Goal: Task Accomplishment & Management: Manage account settings

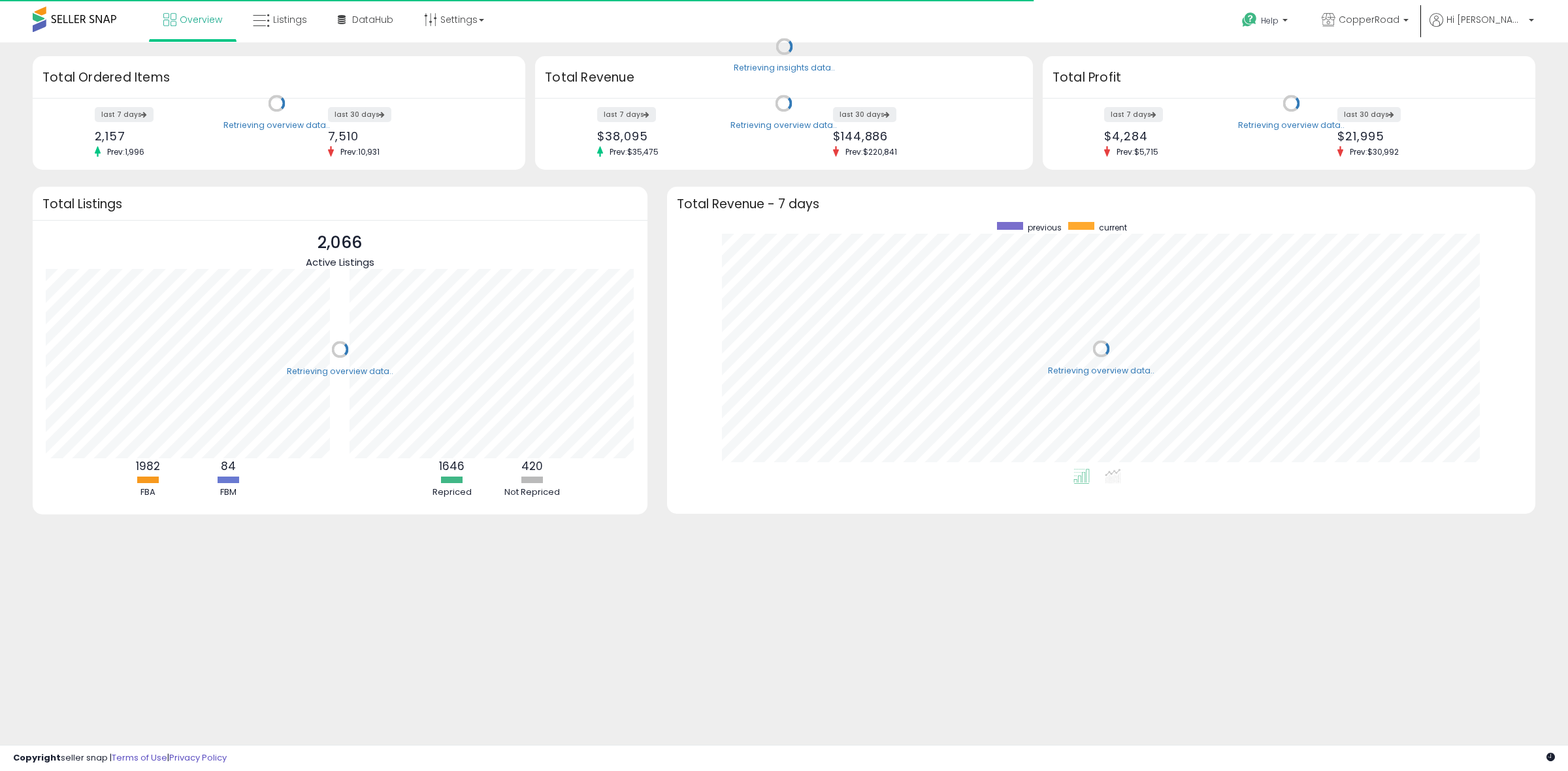
scroll to position [247, 843]
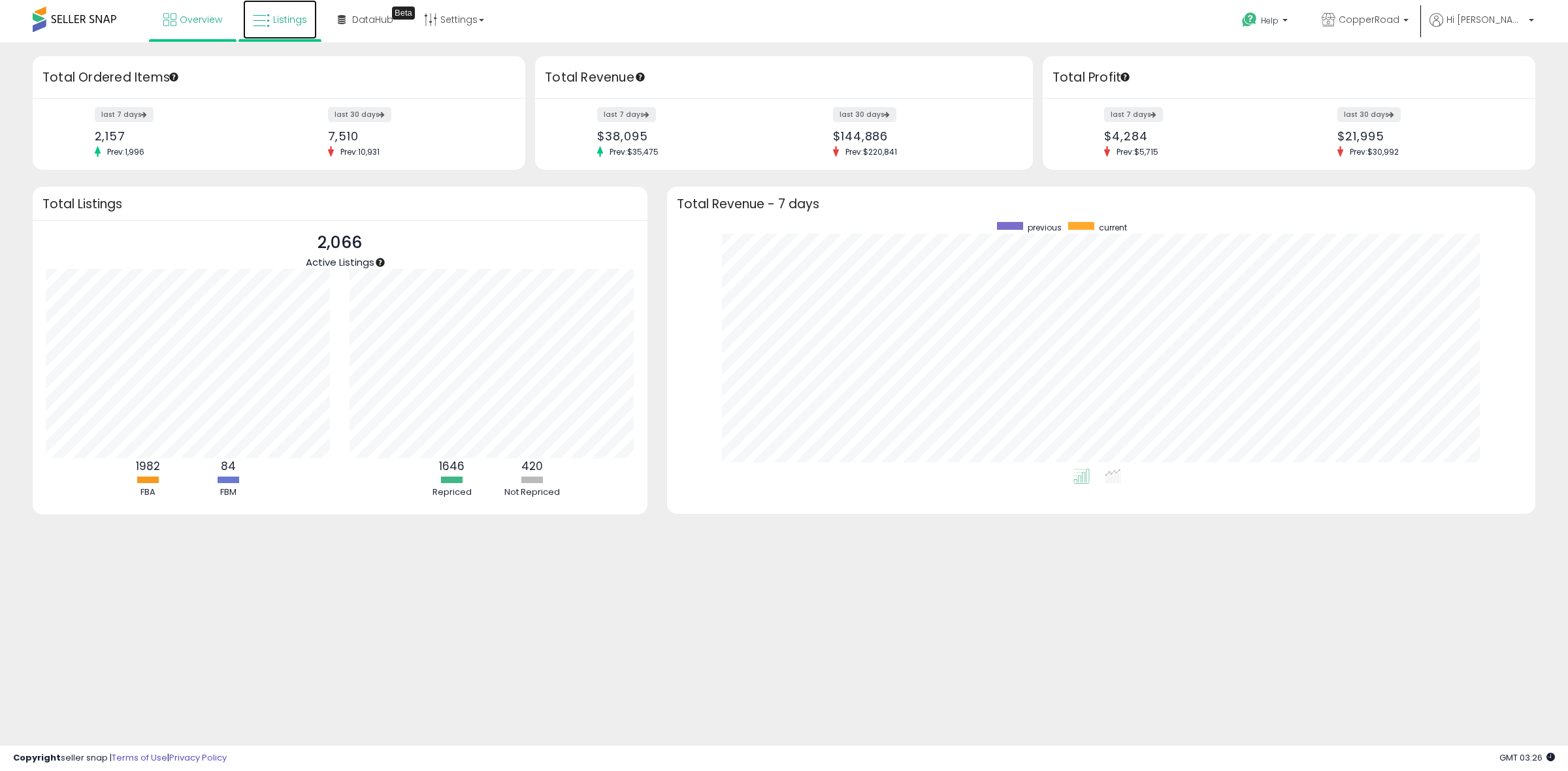
click at [273, 21] on span "Listings" at bounding box center [290, 19] width 34 height 13
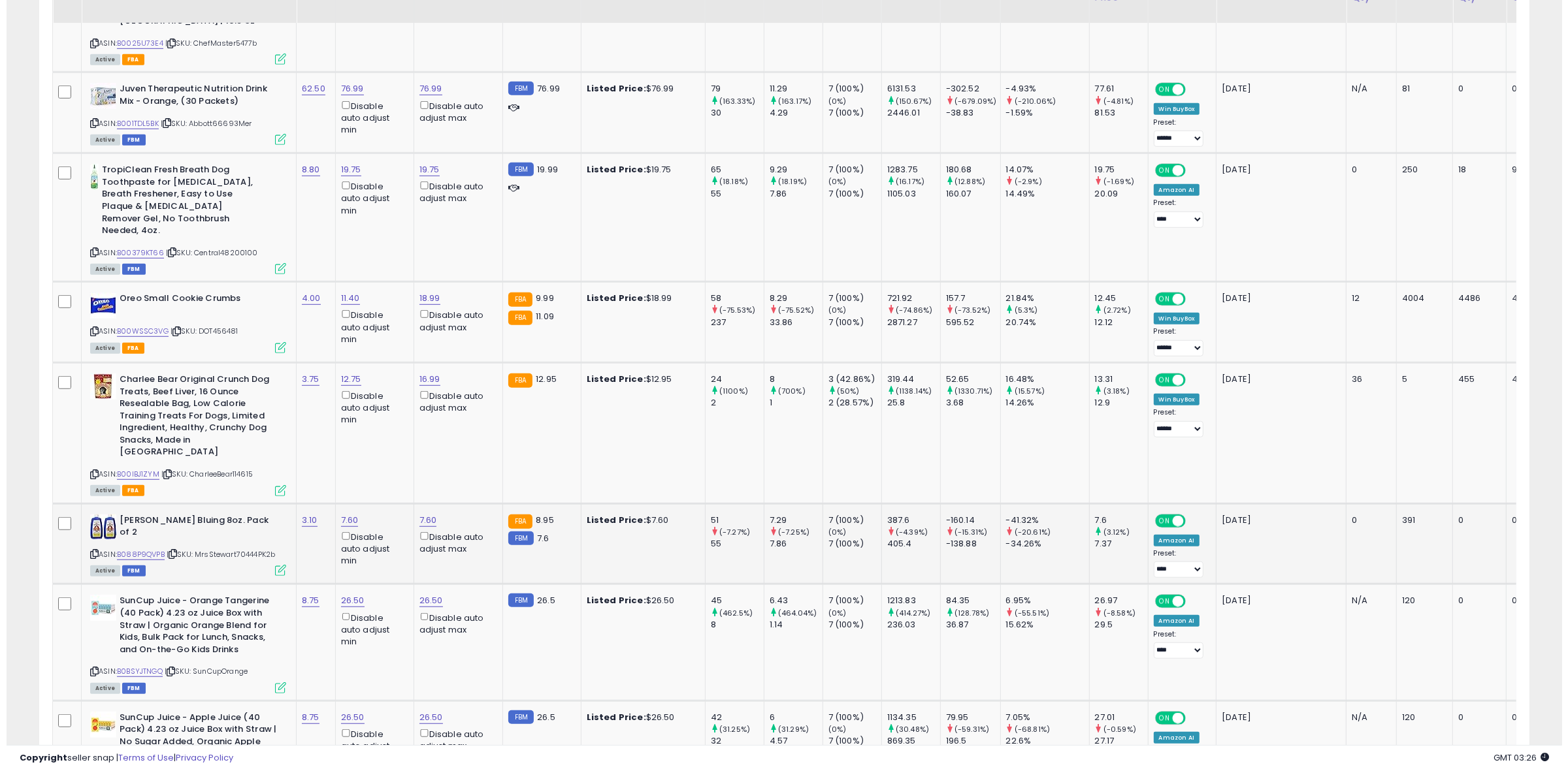
scroll to position [1061, 0]
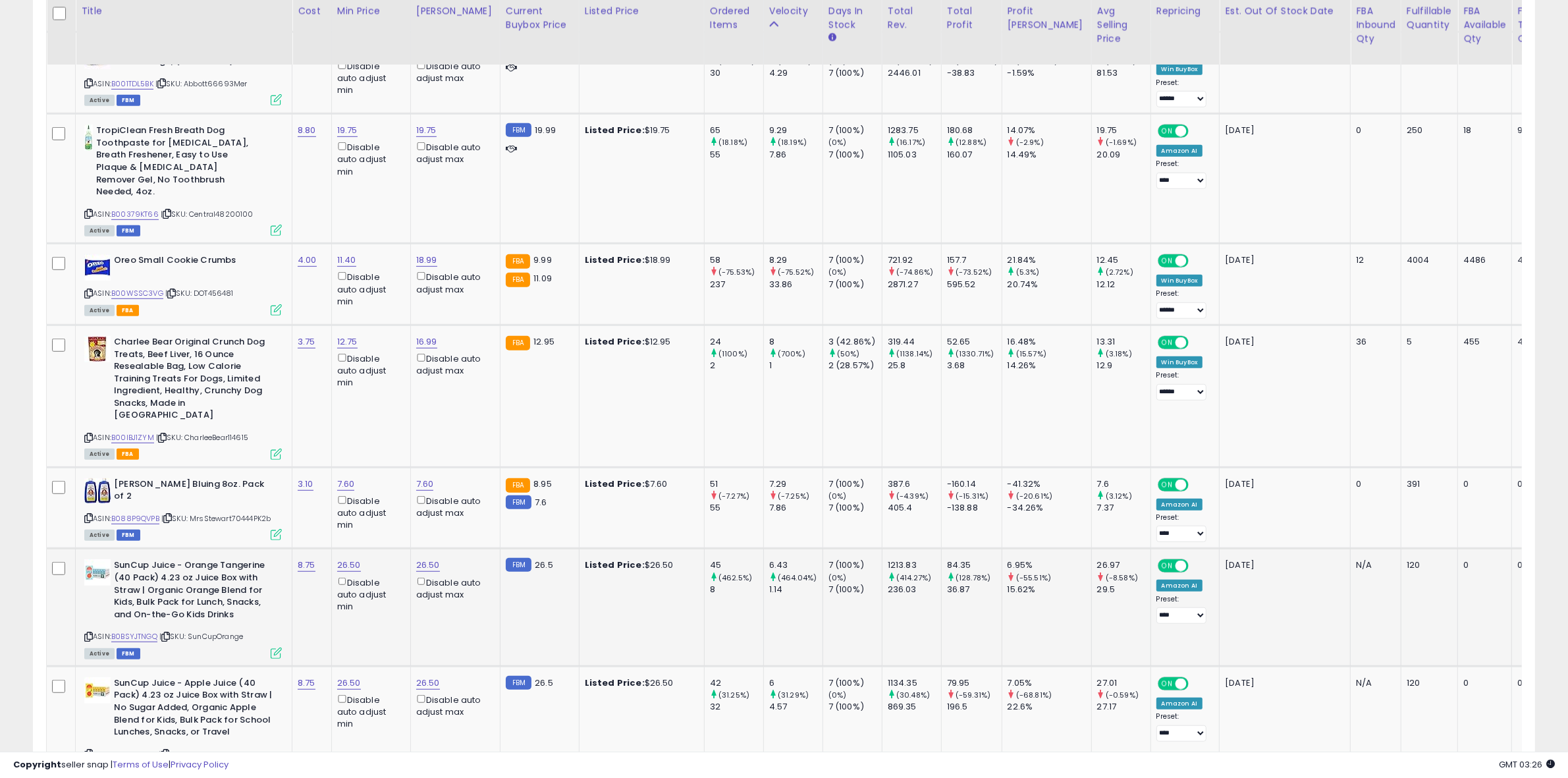
click at [279, 648] on icon at bounding box center [276, 653] width 11 height 11
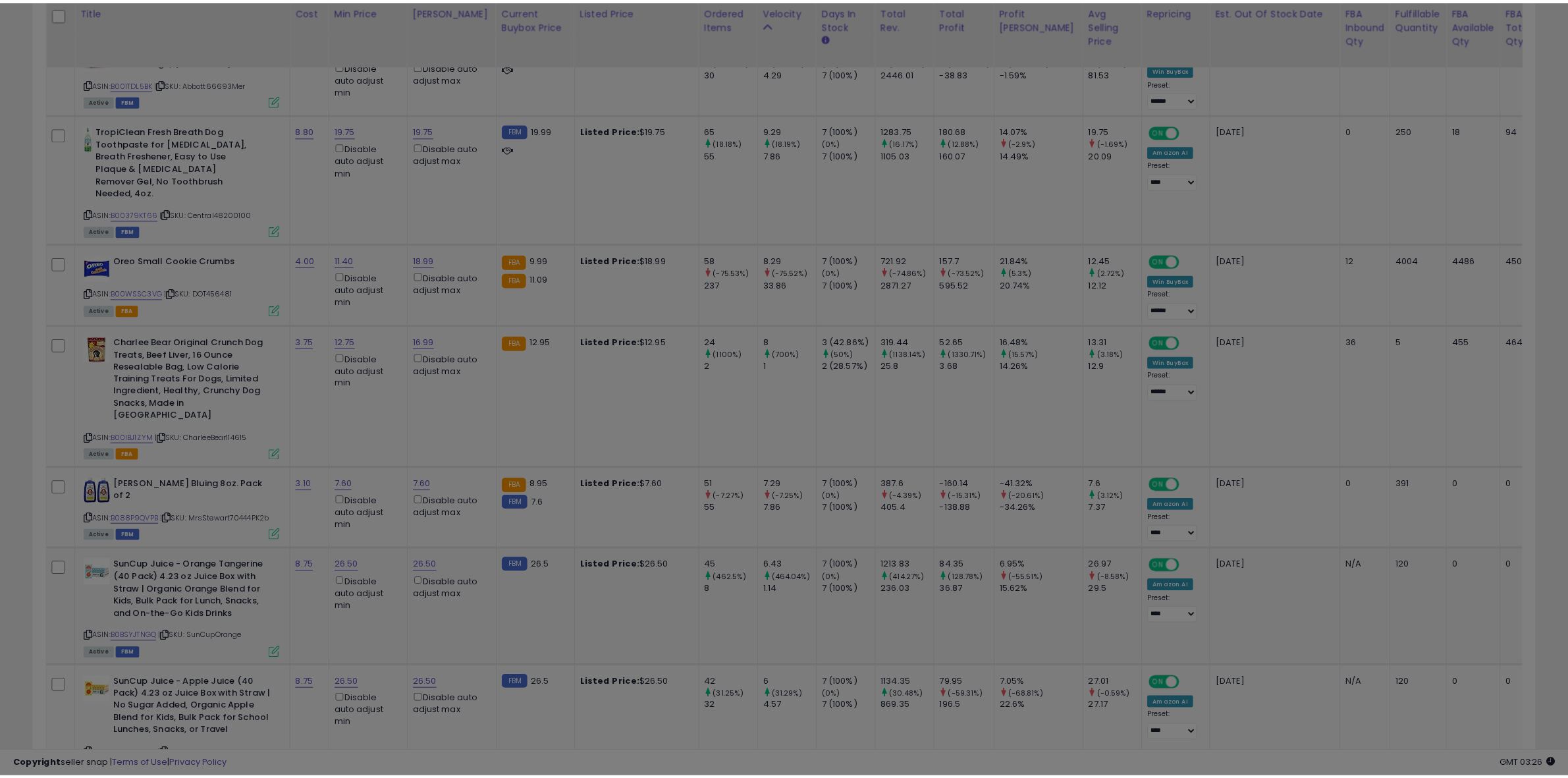
scroll to position [270, 879]
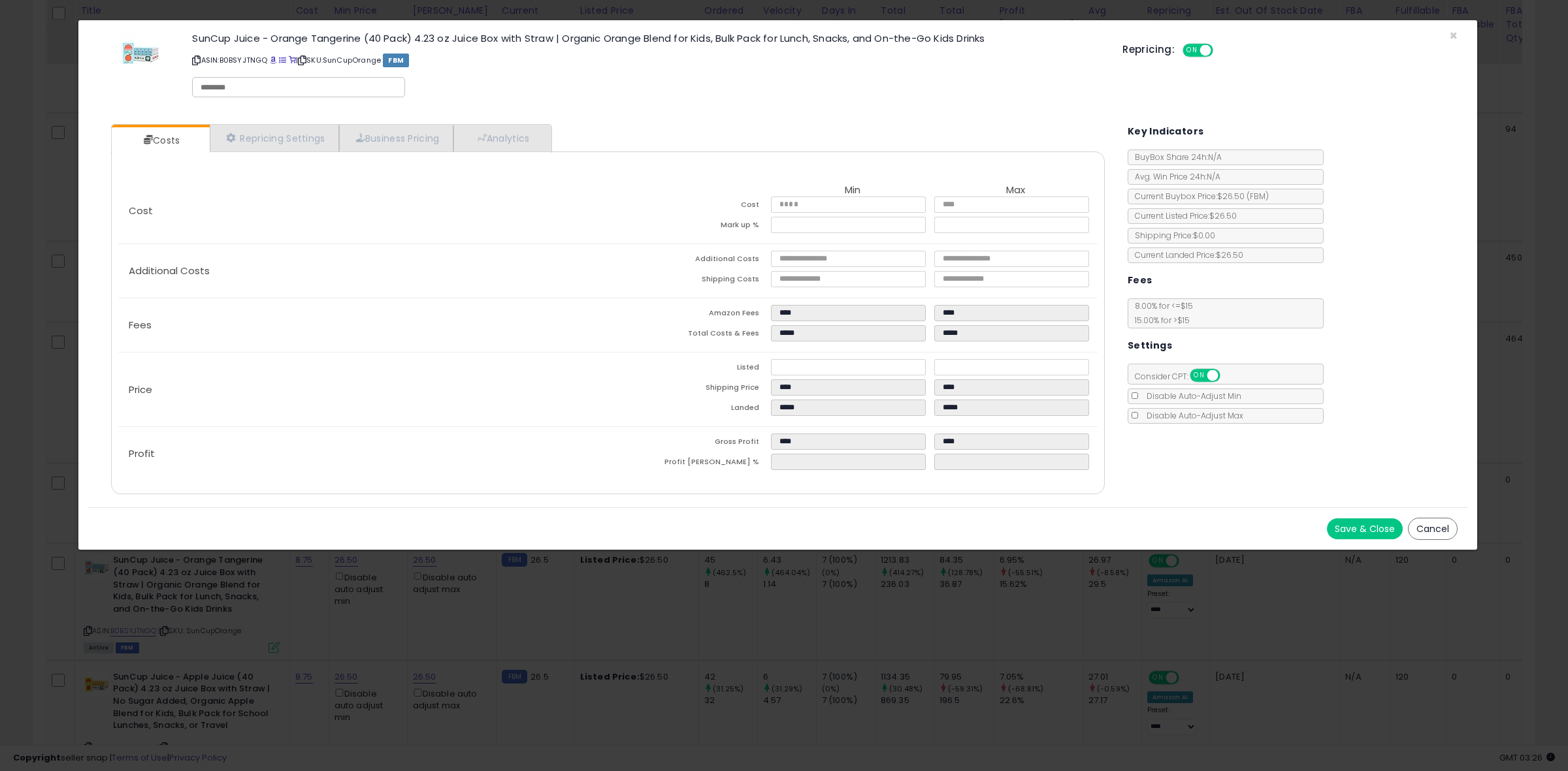
click at [1381, 531] on button "Save & Close" at bounding box center [1364, 528] width 76 height 21
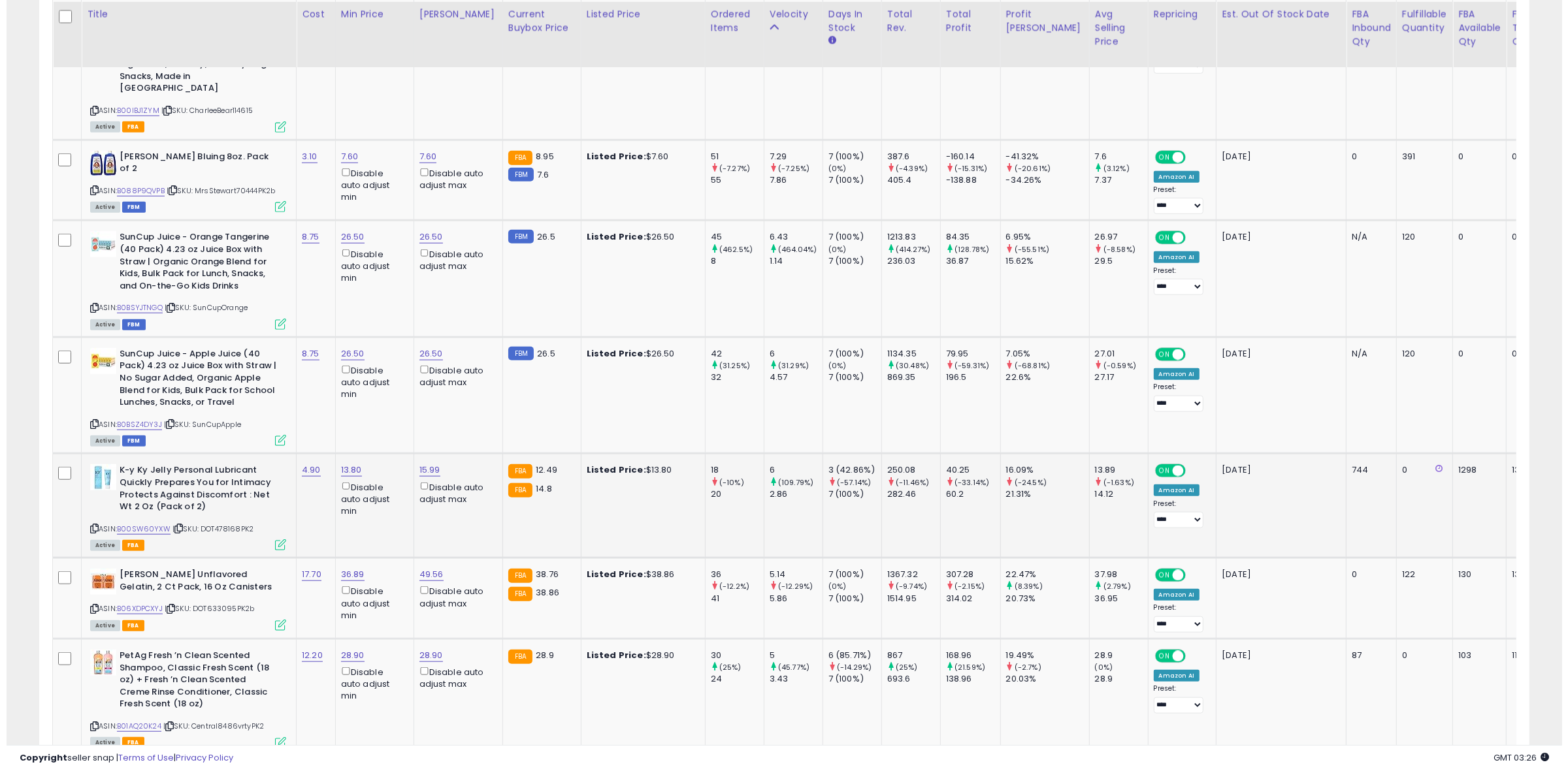
scroll to position [1388, 0]
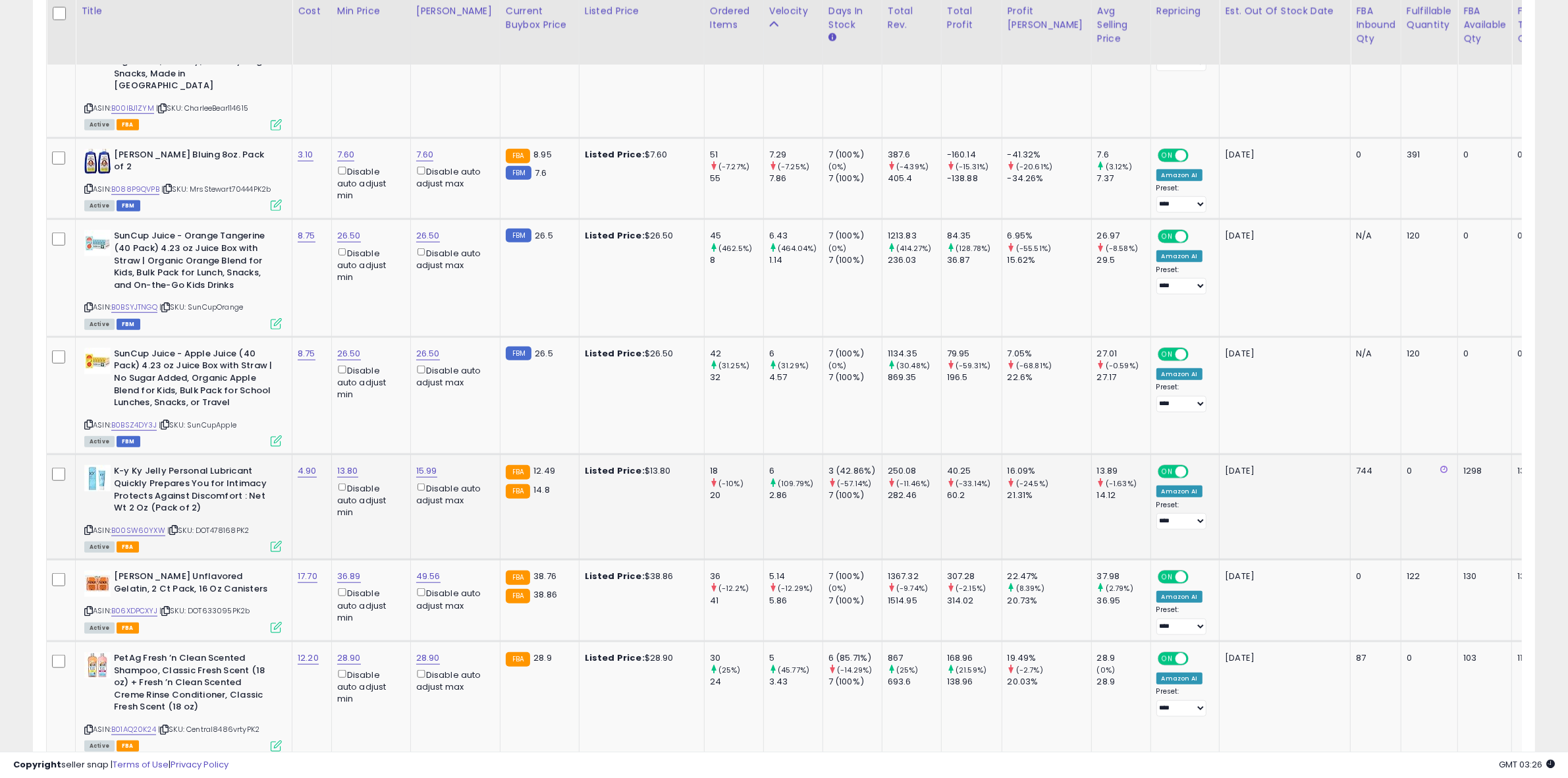
click at [280, 541] on icon at bounding box center [276, 547] width 11 height 11
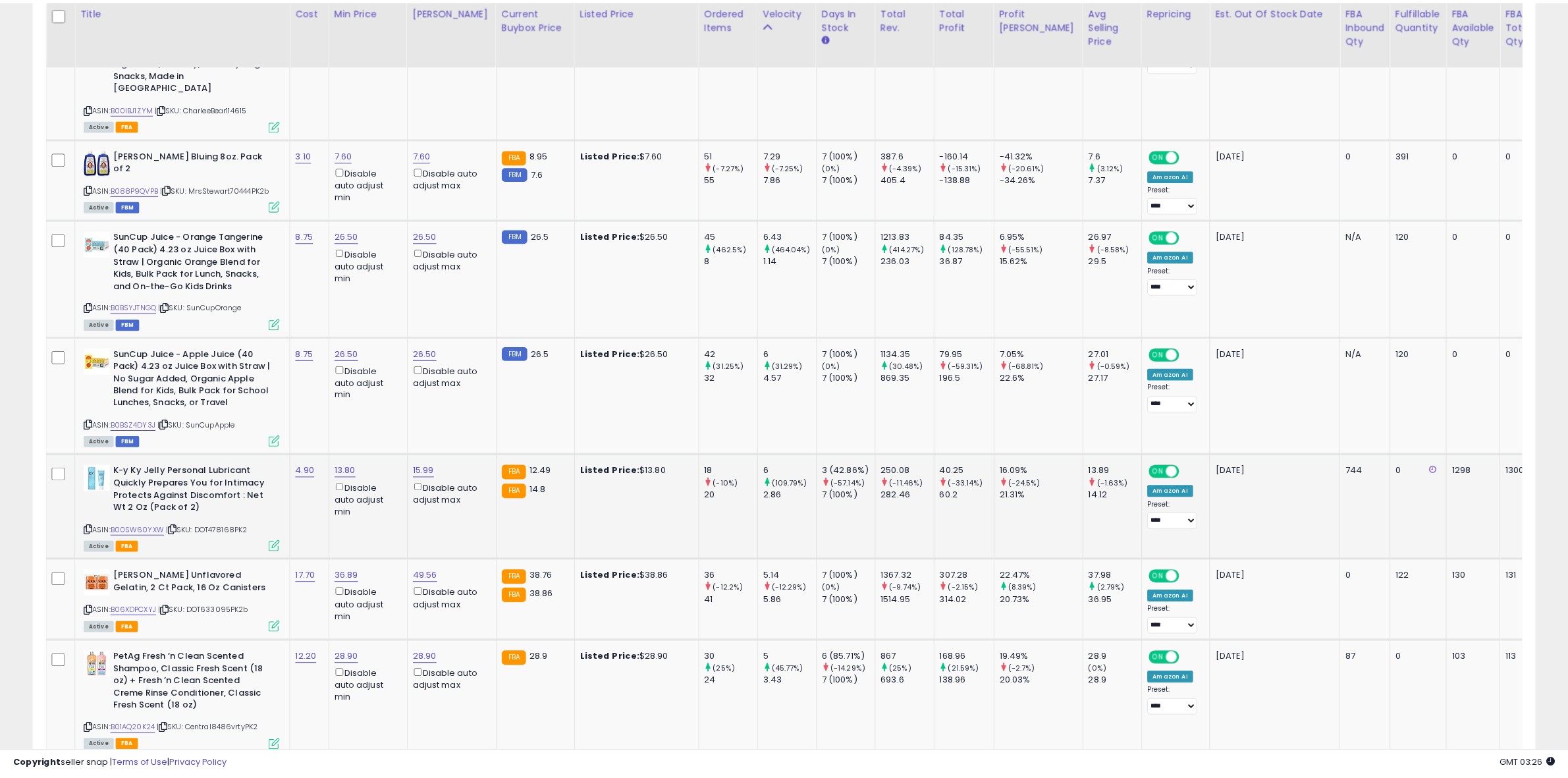
scroll to position [270, 879]
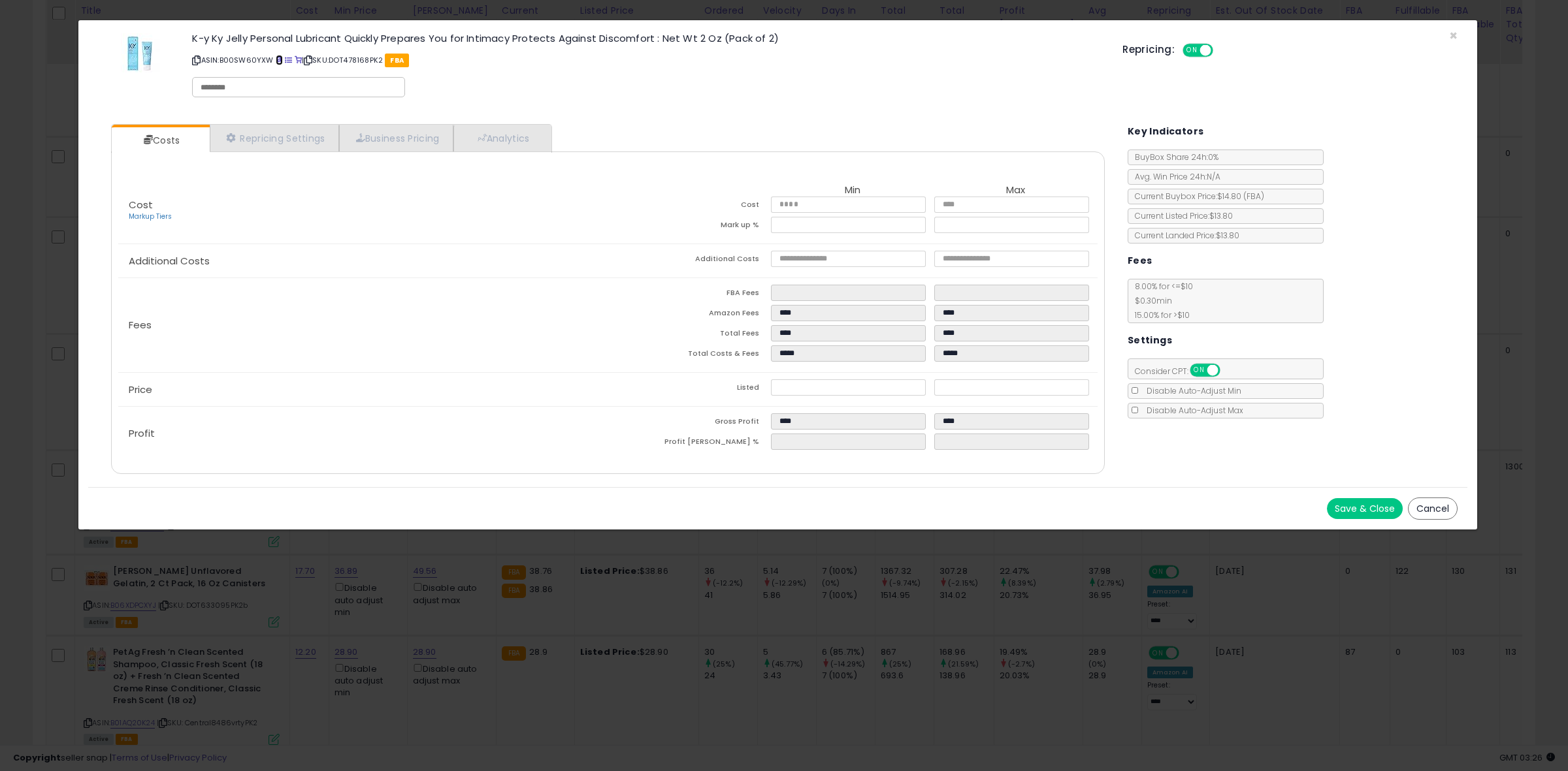
click at [281, 57] on span at bounding box center [279, 60] width 7 height 7
click at [1359, 513] on button "Save & Close" at bounding box center [1364, 508] width 76 height 21
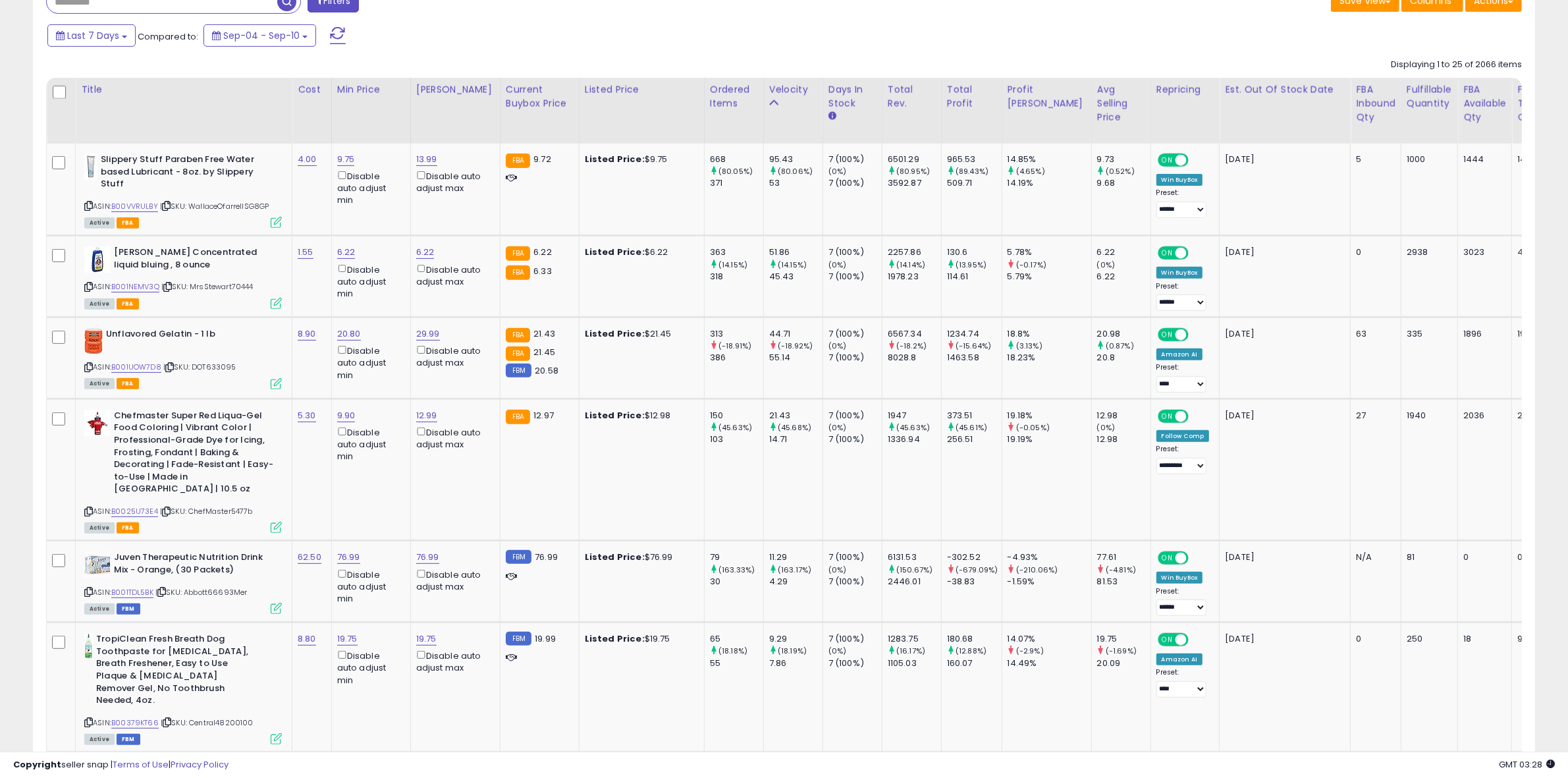
scroll to position [876, 0]
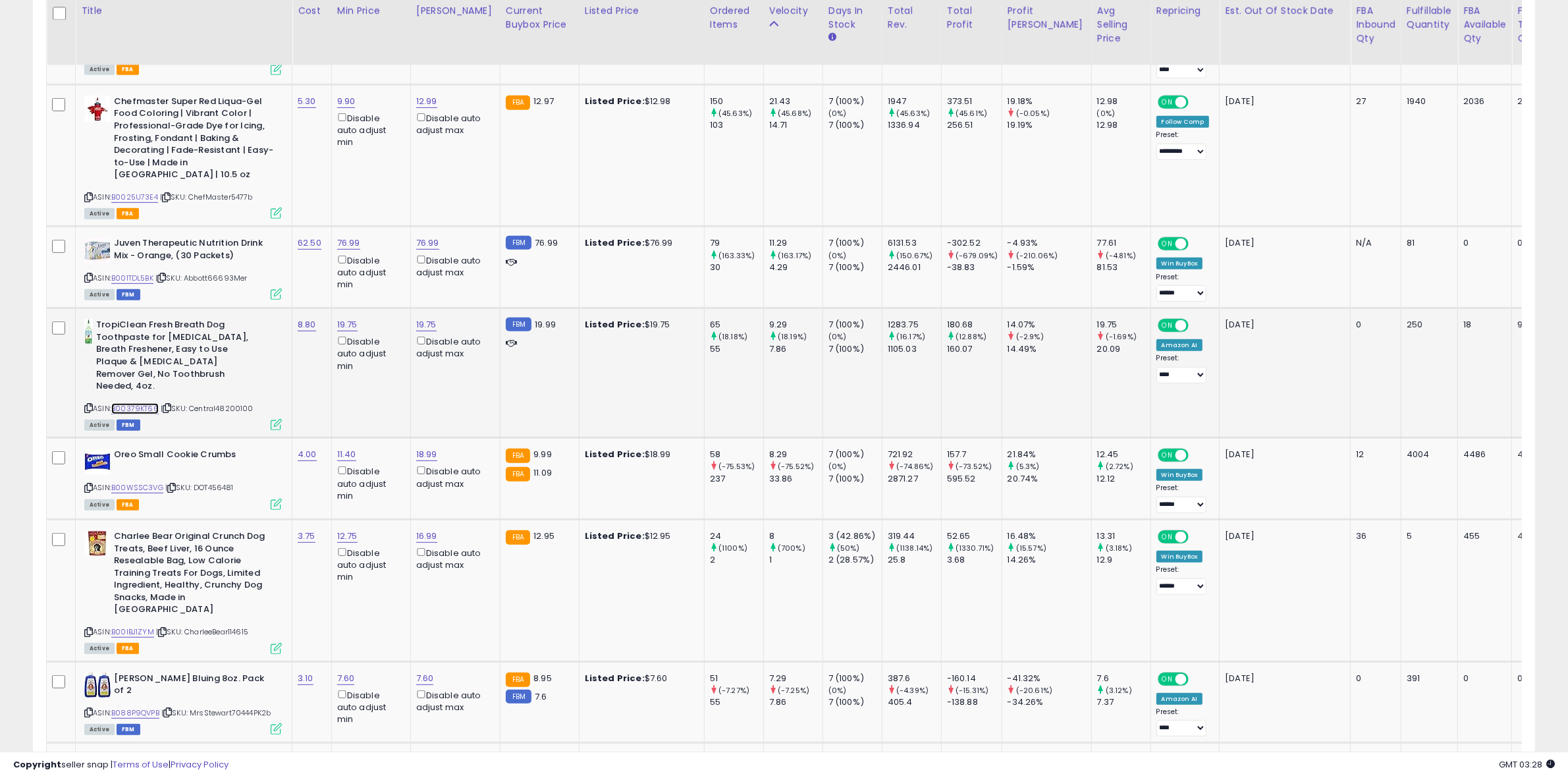
click at [142, 403] on link "B00379KT66" at bounding box center [135, 409] width 47 height 11
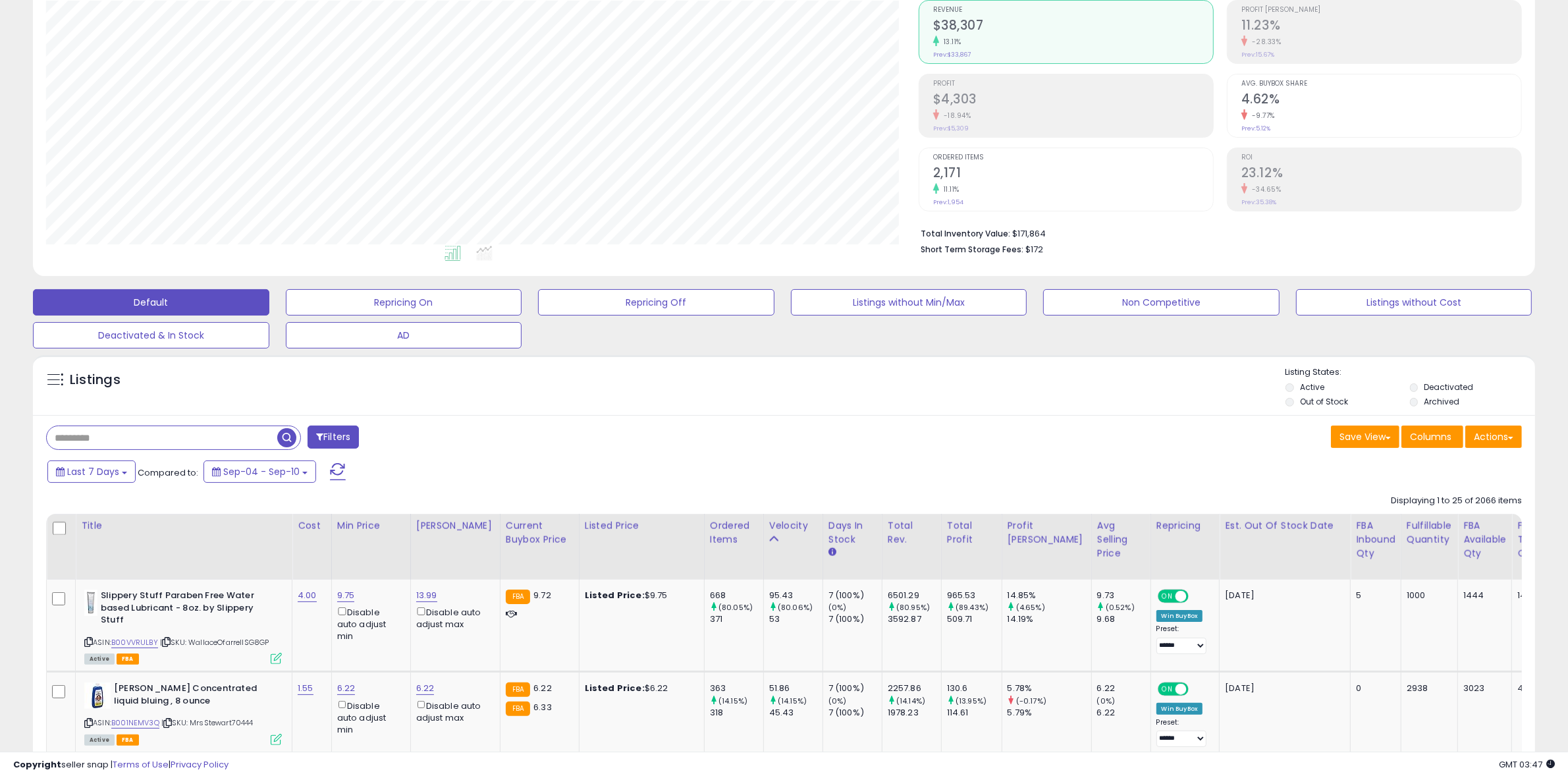
scroll to position [0, 0]
